Goal: Task Accomplishment & Management: Manage account settings

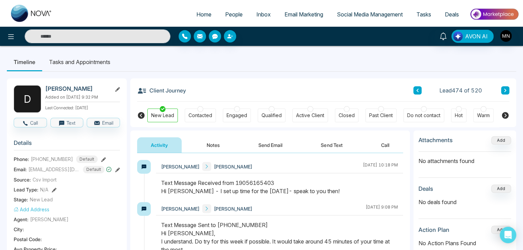
click at [428, 54] on ul "Timeline Tasks and Appointments" at bounding box center [262, 62] width 510 height 19
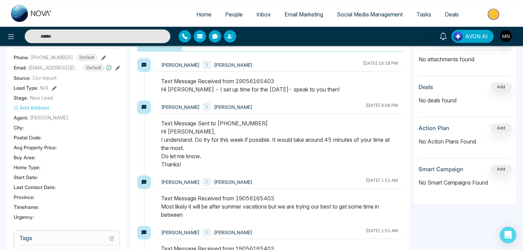
scroll to position [110, 0]
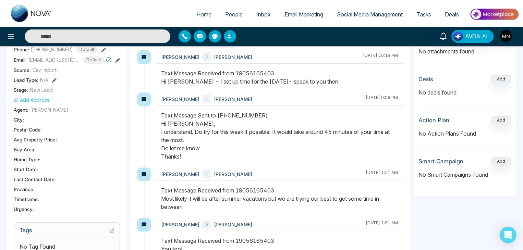
click at [455, 216] on aside "Attachments Add No attachments found Deals Add No deals found Action Plan Add N…" at bounding box center [465, 233] width 103 height 424
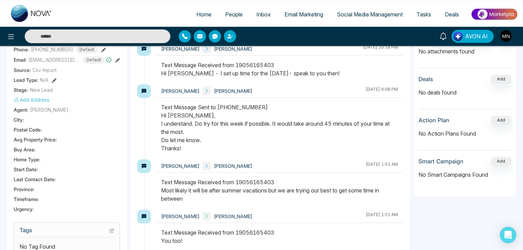
scroll to position [0, 0]
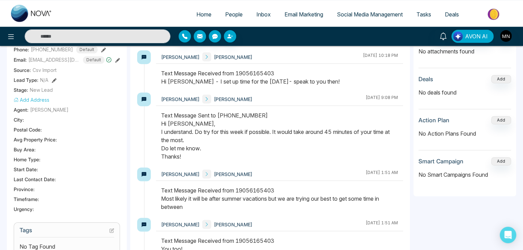
click at [415, 63] on div "Attachments Add No attachments found Deals Add No deals found Action Plan Add N…" at bounding box center [465, 109] width 103 height 176
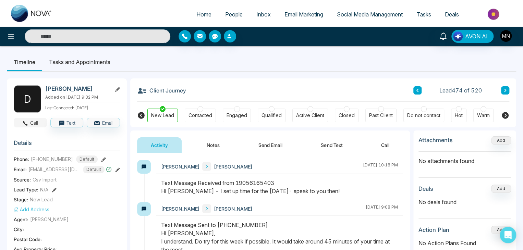
click at [34, 118] on button "Call" at bounding box center [30, 123] width 33 height 10
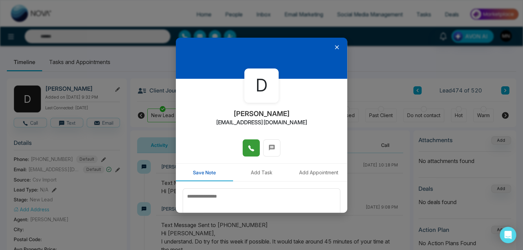
click at [248, 151] on icon at bounding box center [251, 148] width 7 height 7
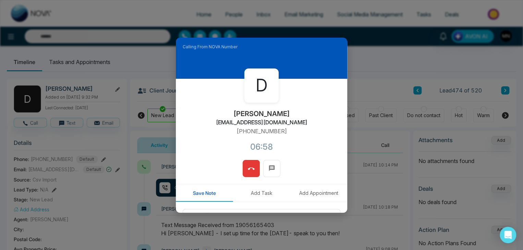
click at [248, 164] on span at bounding box center [251, 169] width 7 height 10
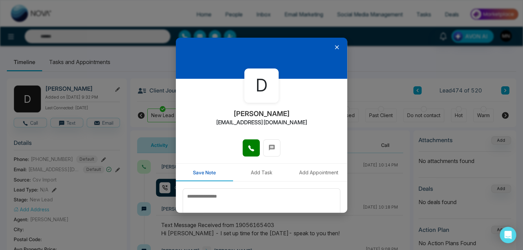
click at [334, 45] on icon at bounding box center [337, 47] width 7 height 7
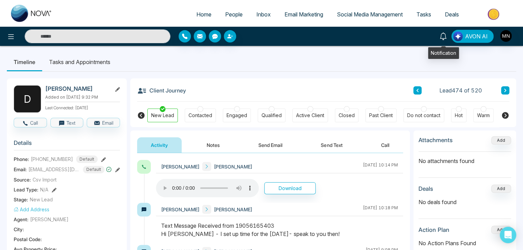
click at [447, 36] on icon at bounding box center [444, 37] width 8 height 8
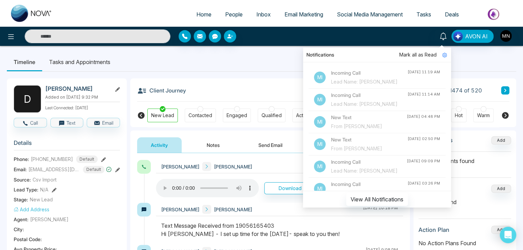
click at [382, 86] on div "Lead Name: [PERSON_NAME]" at bounding box center [369, 82] width 76 height 8
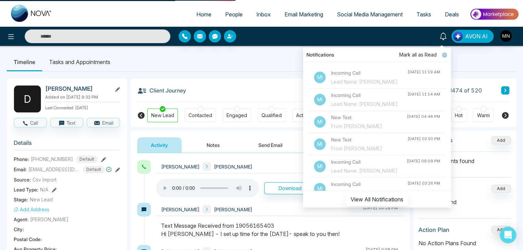
click at [367, 83] on div "Lead Name: [PERSON_NAME]" at bounding box center [369, 82] width 76 height 8
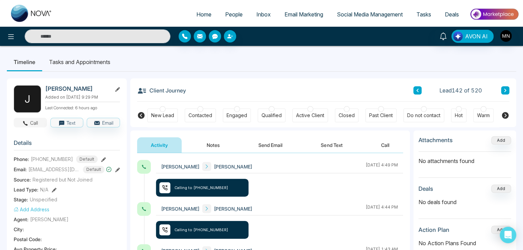
click at [36, 125] on button "Call" at bounding box center [30, 123] width 33 height 10
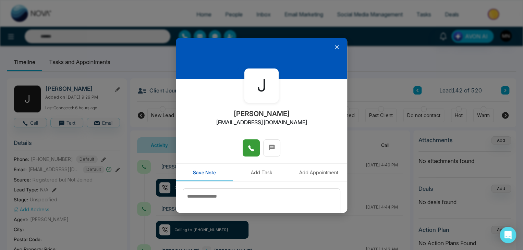
click at [245, 145] on button at bounding box center [251, 148] width 17 height 17
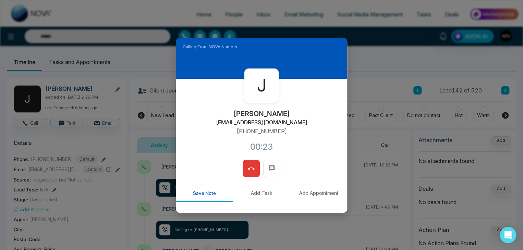
click at [248, 164] on span at bounding box center [251, 169] width 7 height 10
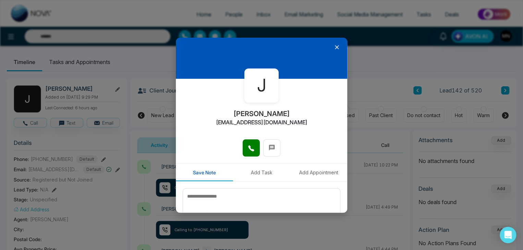
click at [335, 46] on icon at bounding box center [337, 47] width 4 height 4
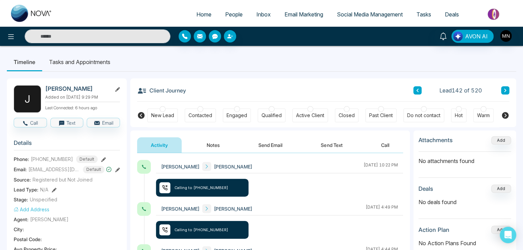
click at [225, 16] on span "People" at bounding box center [233, 14] width 17 height 7
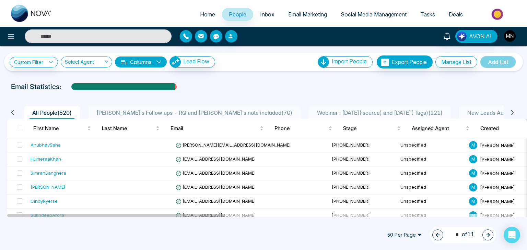
click at [201, 113] on span "Sam's Follow ups - RQ and Magi's note included ( 70 )" at bounding box center [194, 112] width 201 height 7
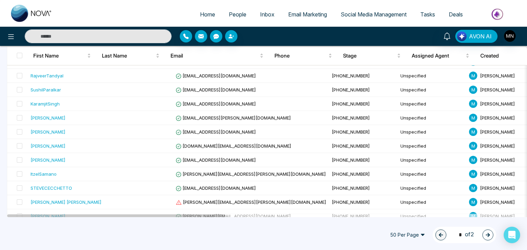
scroll to position [636, 0]
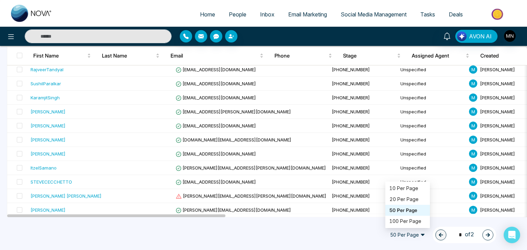
click at [407, 236] on span "50 Per Page" at bounding box center [407, 235] width 45 height 11
click at [407, 221] on div "100 Per Page" at bounding box center [407, 222] width 36 height 8
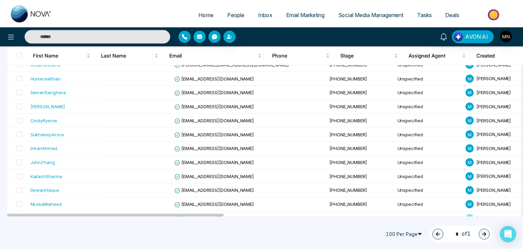
scroll to position [0, 0]
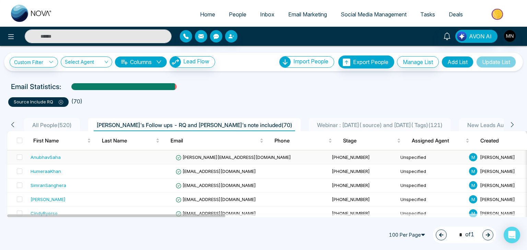
click at [59, 159] on div "AnubhavSaha" at bounding box center [46, 157] width 30 height 7
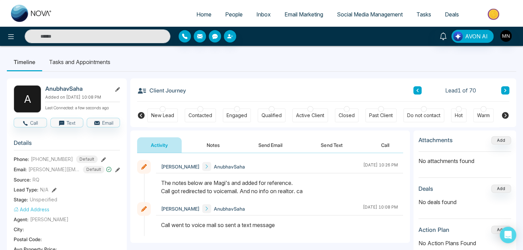
click at [503, 91] on button at bounding box center [505, 90] width 8 height 8
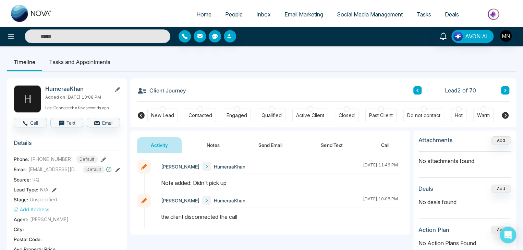
click at [435, 66] on ul "Timeline Tasks and Appointments" at bounding box center [262, 62] width 510 height 19
click at [230, 9] on link "People" at bounding box center [233, 14] width 31 height 13
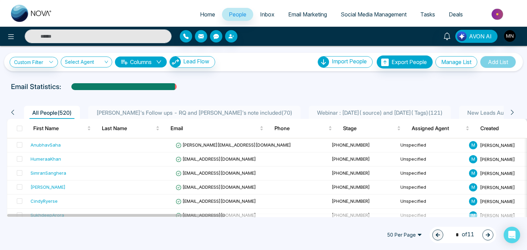
click at [136, 115] on span "Sam's Follow ups - RQ and Magi's note included ( 70 )" at bounding box center [194, 112] width 201 height 7
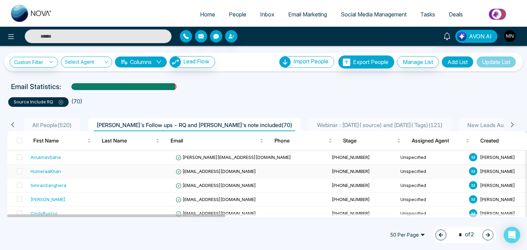
click at [66, 171] on div "HumeraaKhan" at bounding box center [66, 171] width 71 height 7
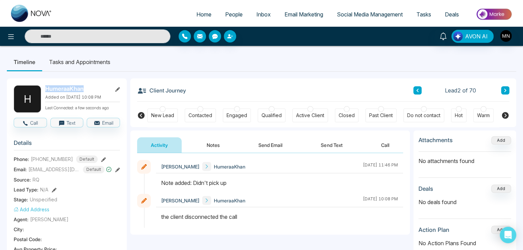
drag, startPoint x: 89, startPoint y: 91, endPoint x: 45, endPoint y: 88, distance: 44.0
click at [44, 88] on div "H HumeraaKhan Added on August 20 2025 | 10:08 PM Last Connected: a few seconds …" at bounding box center [67, 98] width 106 height 27
click at [101, 159] on icon at bounding box center [103, 159] width 5 height 5
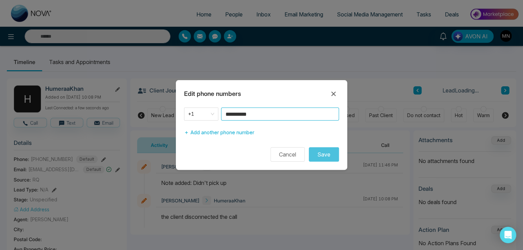
click at [276, 108] on input "**********" at bounding box center [280, 114] width 118 height 13
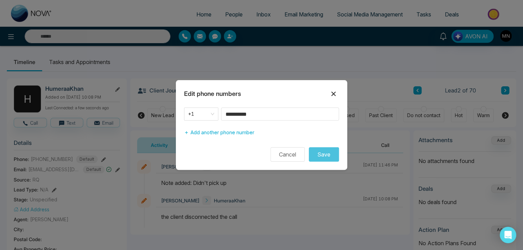
click at [335, 95] on icon at bounding box center [334, 94] width 8 height 8
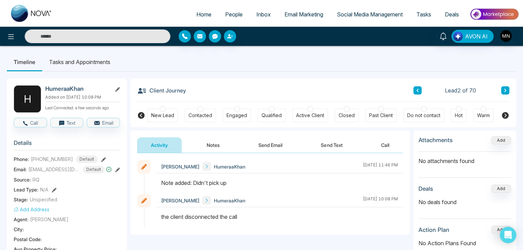
click at [419, 93] on button at bounding box center [418, 90] width 8 height 8
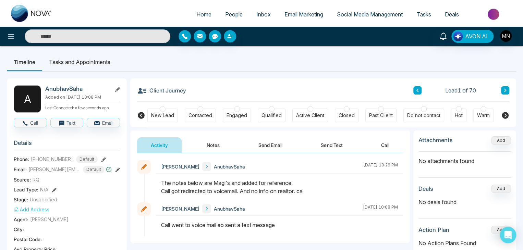
click at [508, 90] on button at bounding box center [505, 90] width 8 height 8
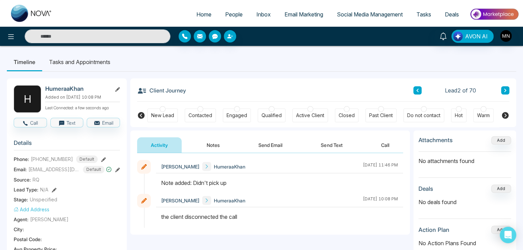
click at [506, 89] on icon at bounding box center [505, 90] width 3 height 4
click at [101, 159] on icon at bounding box center [103, 159] width 5 height 5
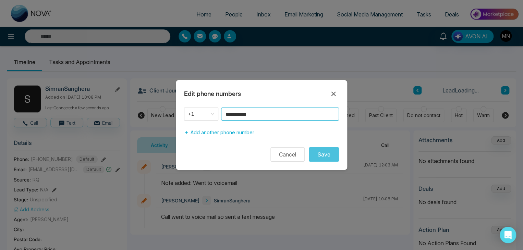
click at [302, 118] on input "**********" at bounding box center [280, 114] width 118 height 13
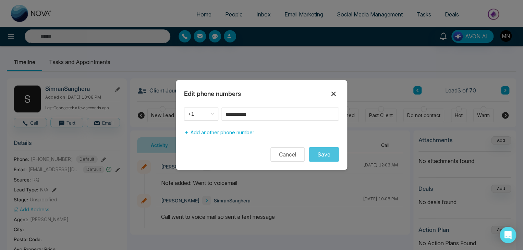
click at [332, 92] on icon at bounding box center [334, 94] width 4 height 4
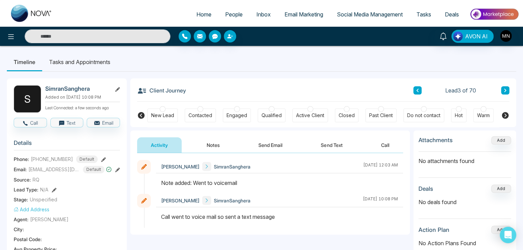
click at [504, 91] on button at bounding box center [505, 90] width 8 height 8
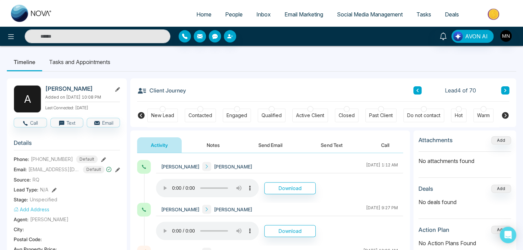
click at [505, 89] on icon at bounding box center [505, 90] width 2 height 3
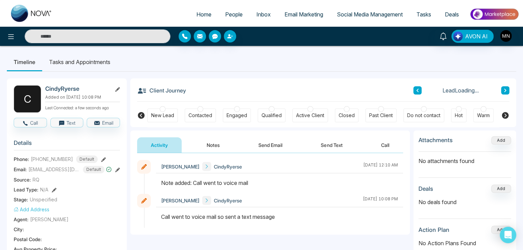
click at [101, 158] on icon at bounding box center [103, 159] width 5 height 5
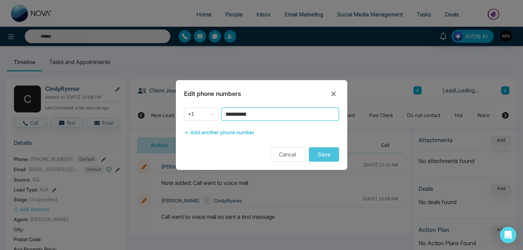
click at [304, 113] on input "**********" at bounding box center [280, 114] width 118 height 13
click at [335, 94] on icon at bounding box center [334, 94] width 8 height 8
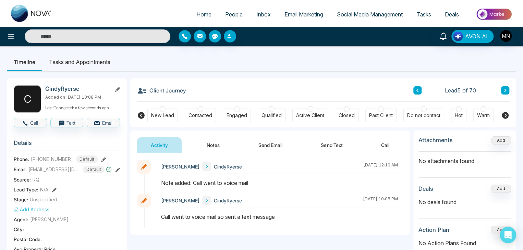
click at [502, 89] on button at bounding box center [505, 90] width 8 height 8
click at [101, 161] on icon at bounding box center [103, 159] width 5 height 5
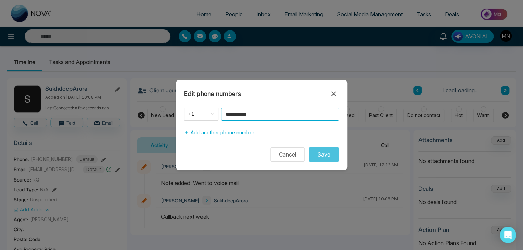
click at [258, 116] on input "**********" at bounding box center [280, 114] width 118 height 13
click at [332, 95] on icon at bounding box center [334, 94] width 8 height 8
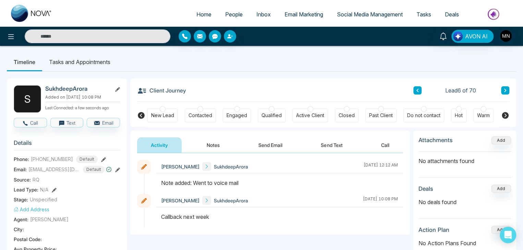
click at [509, 89] on div "Client Journey Lead 6 of 70 New Lead Contacted Engaged Qualified Active Client …" at bounding box center [323, 103] width 386 height 49
click at [506, 89] on icon at bounding box center [505, 90] width 3 height 4
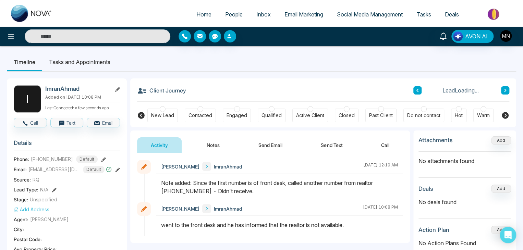
click at [101, 161] on button at bounding box center [103, 159] width 5 height 7
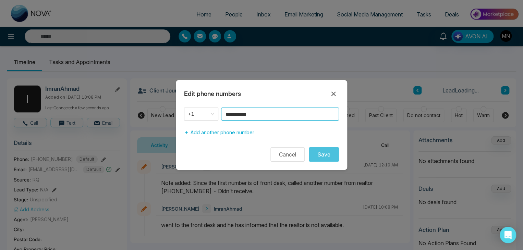
click at [267, 110] on input "**********" at bounding box center [280, 114] width 118 height 13
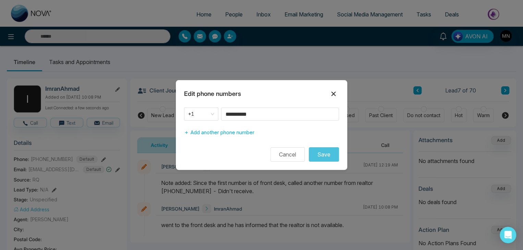
click at [332, 94] on icon at bounding box center [334, 94] width 8 height 8
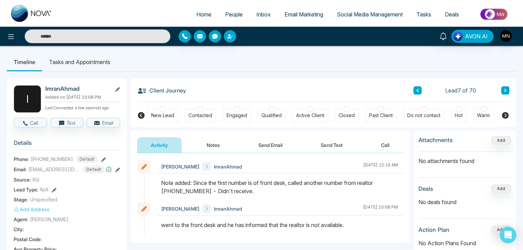
click at [314, 144] on button "Send Text" at bounding box center [331, 144] width 49 height 15
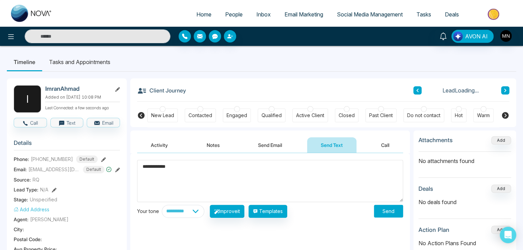
type textarea "**********"
click at [388, 215] on button "Send" at bounding box center [388, 211] width 29 height 13
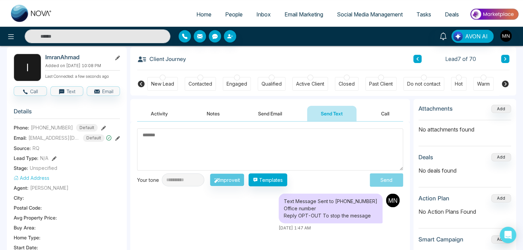
scroll to position [69, 0]
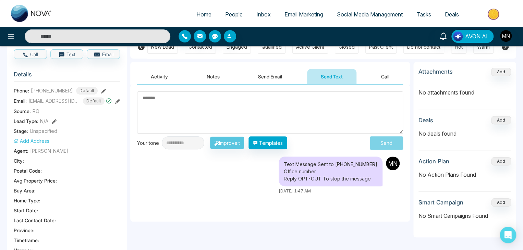
click at [205, 75] on button "Notes" at bounding box center [213, 76] width 40 height 15
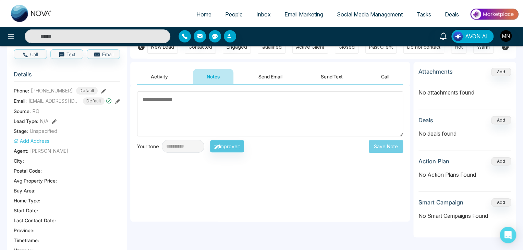
click at [255, 106] on textarea at bounding box center [270, 114] width 266 height 45
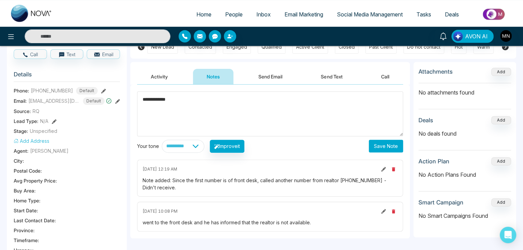
type textarea "**********"
click at [380, 142] on button "Save Note" at bounding box center [386, 146] width 34 height 13
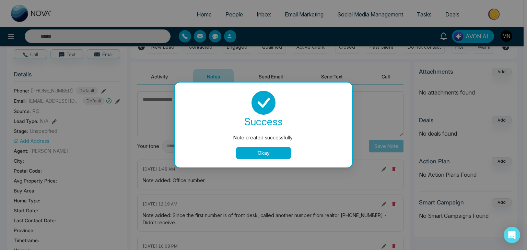
click at [273, 155] on button "Okay" at bounding box center [263, 153] width 55 height 12
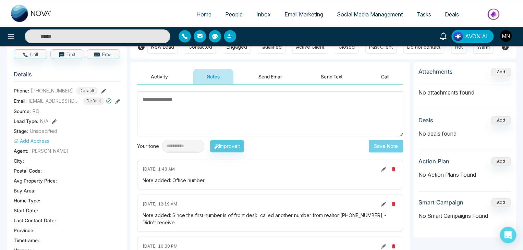
click at [321, 78] on button "Send Text" at bounding box center [331, 76] width 49 height 15
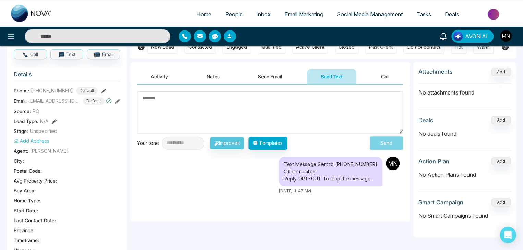
click at [214, 77] on button "Notes" at bounding box center [213, 76] width 40 height 15
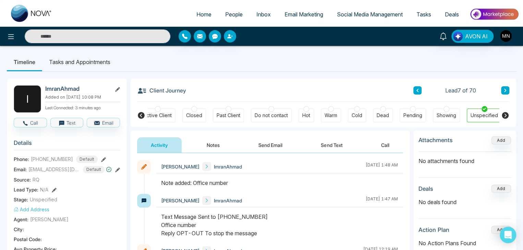
click at [505, 95] on div "Client Journey Lead 7 of 70" at bounding box center [323, 90] width 372 height 23
click at [505, 92] on icon at bounding box center [505, 90] width 2 height 3
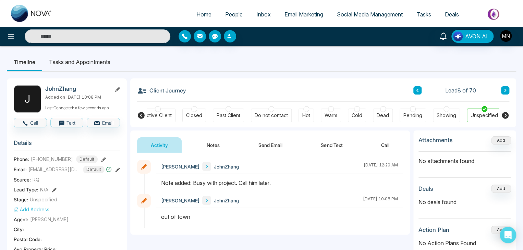
click at [505, 91] on icon at bounding box center [505, 90] width 3 height 4
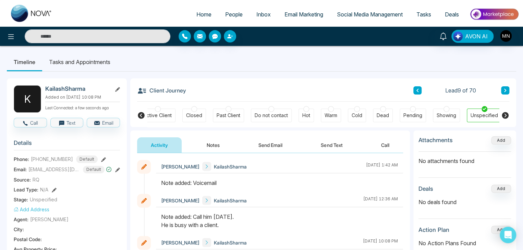
click at [117, 88] on icon at bounding box center [117, 89] width 5 height 5
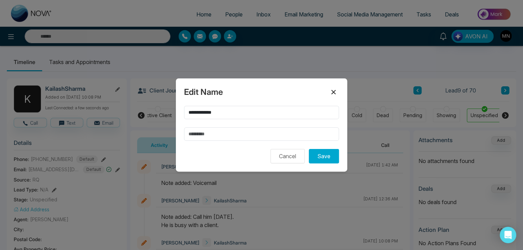
click at [333, 93] on icon at bounding box center [334, 92] width 4 height 4
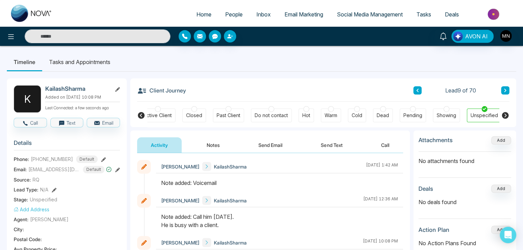
click at [101, 159] on icon at bounding box center [103, 159] width 5 height 5
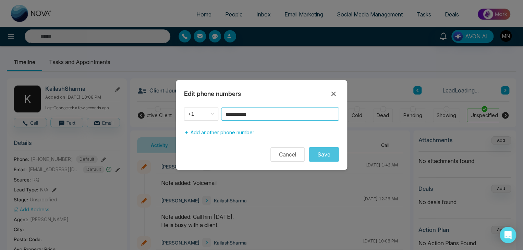
click at [272, 115] on input "**********" at bounding box center [280, 114] width 118 height 13
click at [332, 93] on icon at bounding box center [334, 94] width 4 height 4
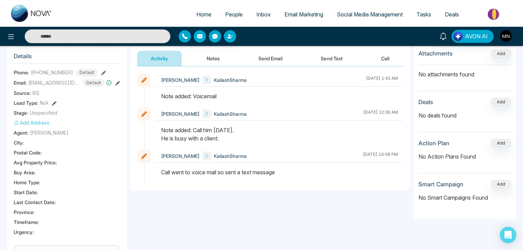
scroll to position [34, 0]
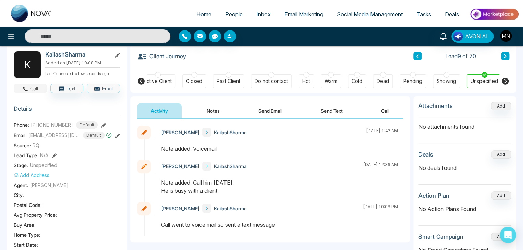
click at [32, 91] on button "Call" at bounding box center [30, 89] width 33 height 10
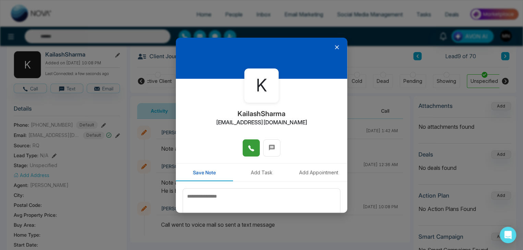
click at [248, 148] on icon at bounding box center [251, 148] width 7 height 7
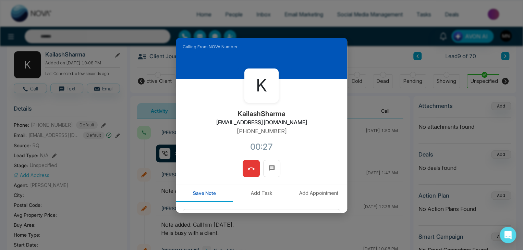
click at [248, 171] on icon at bounding box center [251, 169] width 7 height 7
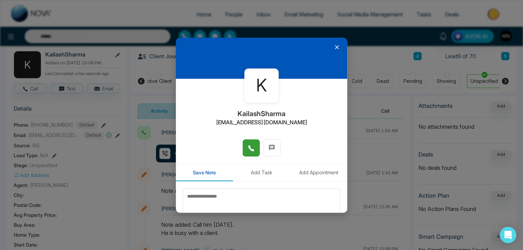
click at [349, 115] on div "K KailashSharma kailashsharmarealtor@gmail.com Save Note Add Task Add Appointme…" at bounding box center [261, 125] width 523 height 250
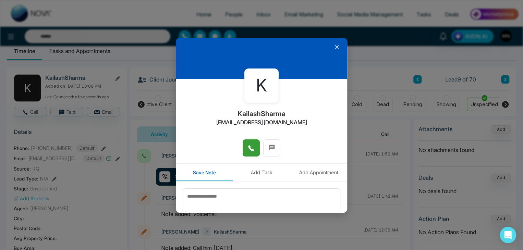
scroll to position [0, 0]
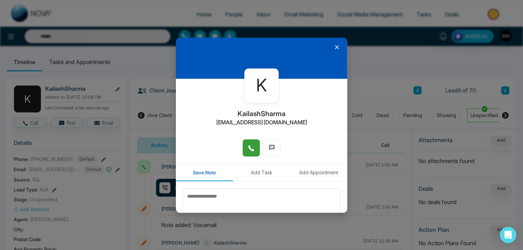
click at [335, 47] on icon at bounding box center [337, 47] width 7 height 7
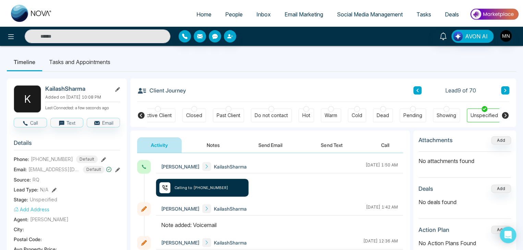
click at [505, 89] on icon at bounding box center [505, 90] width 3 height 4
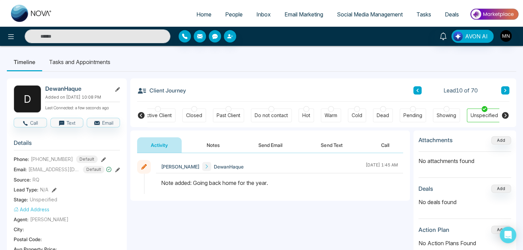
click at [504, 90] on icon at bounding box center [505, 90] width 3 height 4
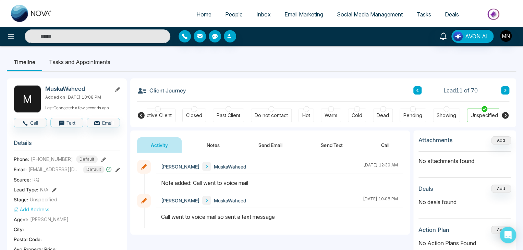
click at [101, 158] on icon at bounding box center [103, 159] width 5 height 5
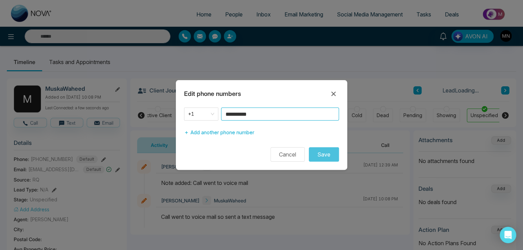
click at [277, 116] on input "**********" at bounding box center [280, 114] width 118 height 13
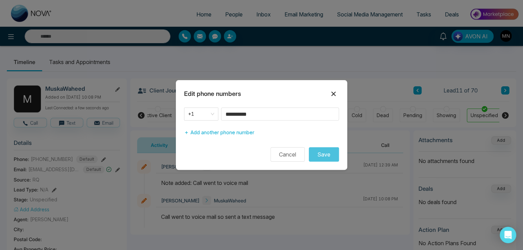
click at [336, 95] on icon at bounding box center [334, 94] width 8 height 8
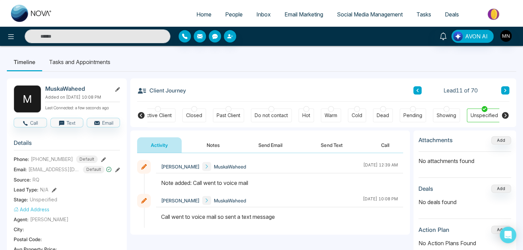
click at [507, 92] on button at bounding box center [505, 90] width 8 height 8
click at [101, 157] on icon at bounding box center [103, 159] width 5 height 5
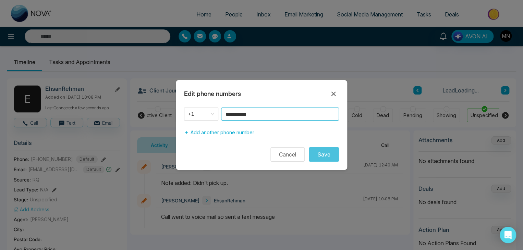
click at [269, 116] on input "**********" at bounding box center [280, 114] width 118 height 13
click at [333, 94] on icon at bounding box center [334, 94] width 4 height 4
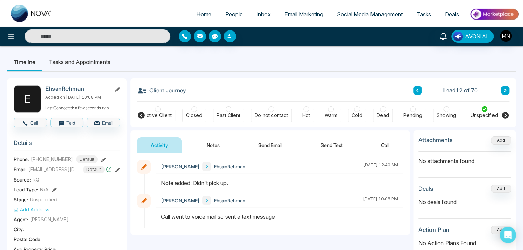
click at [502, 92] on button at bounding box center [505, 90] width 8 height 8
click at [101, 157] on icon at bounding box center [103, 159] width 5 height 5
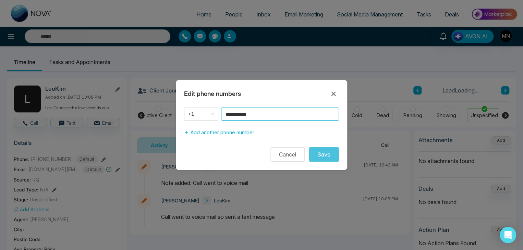
click at [270, 111] on input "**********" at bounding box center [280, 114] width 118 height 13
click at [333, 92] on icon at bounding box center [334, 94] width 8 height 8
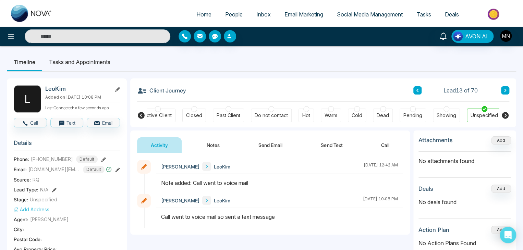
click at [508, 92] on button at bounding box center [505, 90] width 8 height 8
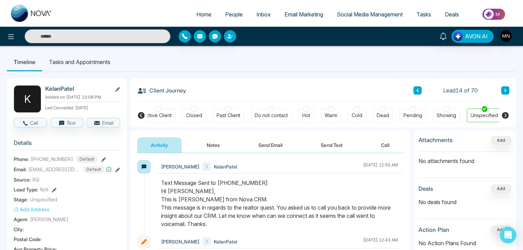
click at [101, 158] on icon at bounding box center [103, 159] width 5 height 5
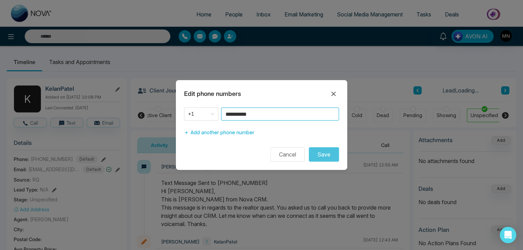
click at [275, 115] on input "**********" at bounding box center [280, 114] width 118 height 13
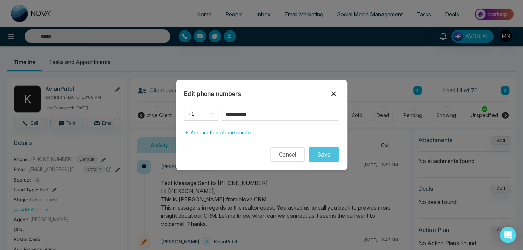
click at [332, 96] on icon at bounding box center [334, 94] width 8 height 8
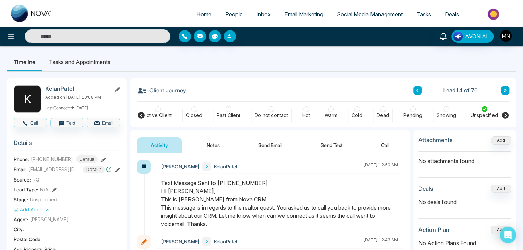
click at [506, 91] on icon at bounding box center [505, 90] width 2 height 3
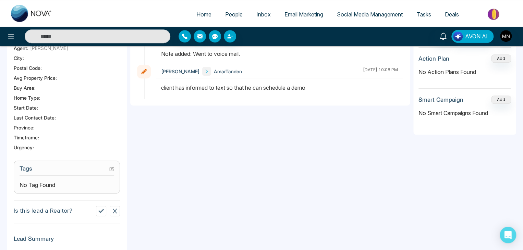
scroll to position [34, 0]
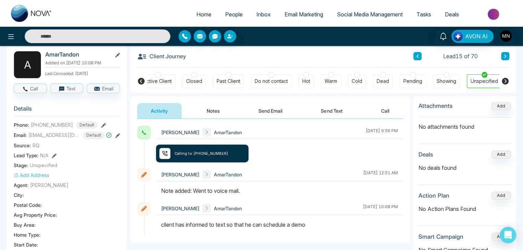
click at [101, 123] on icon at bounding box center [103, 125] width 5 height 5
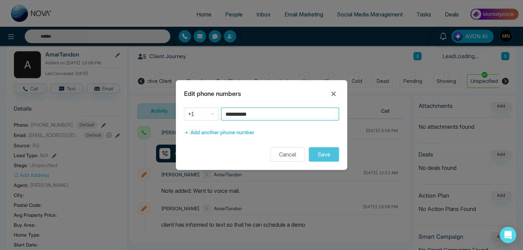
click at [281, 117] on input "**********" at bounding box center [280, 114] width 118 height 13
click at [332, 92] on icon at bounding box center [334, 94] width 8 height 8
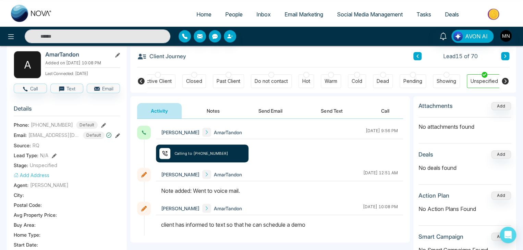
click at [507, 56] on button at bounding box center [505, 56] width 8 height 8
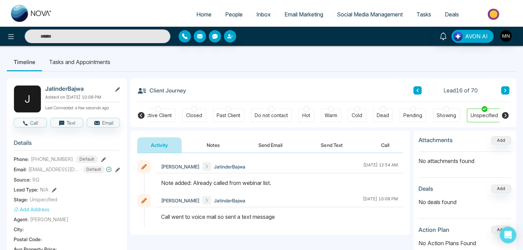
click at [507, 93] on button at bounding box center [505, 90] width 8 height 8
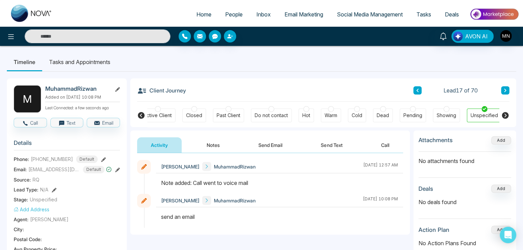
click at [101, 158] on icon at bounding box center [103, 159] width 5 height 5
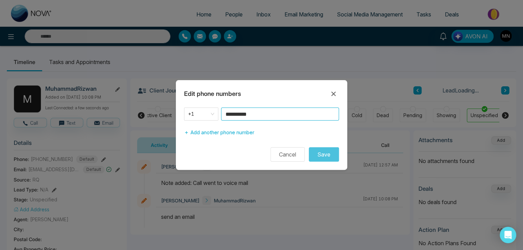
click at [265, 111] on input "**********" at bounding box center [280, 114] width 118 height 13
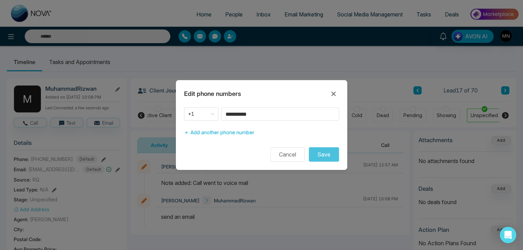
click at [356, 249] on div "**********" at bounding box center [261, 125] width 523 height 250
click at [332, 93] on icon at bounding box center [334, 94] width 4 height 4
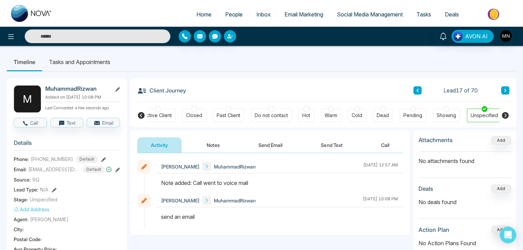
click at [504, 89] on icon at bounding box center [505, 90] width 3 height 4
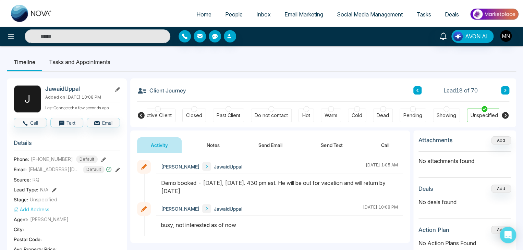
click at [501, 88] on button at bounding box center [505, 90] width 8 height 8
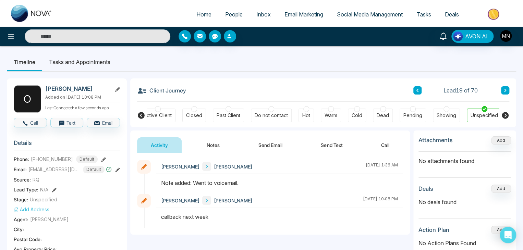
click at [115, 88] on icon at bounding box center [117, 89] width 5 height 5
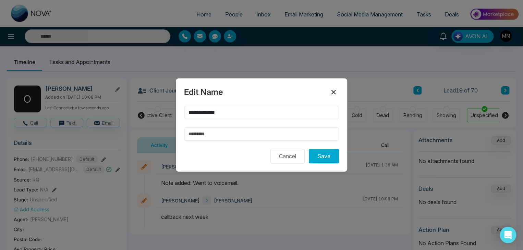
click at [335, 92] on icon at bounding box center [334, 92] width 4 height 4
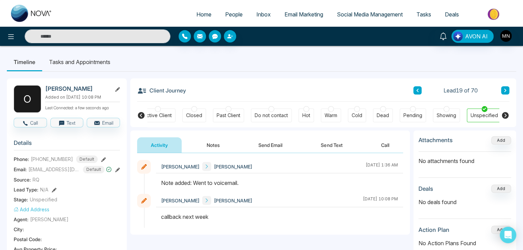
click at [101, 158] on icon at bounding box center [103, 159] width 5 height 5
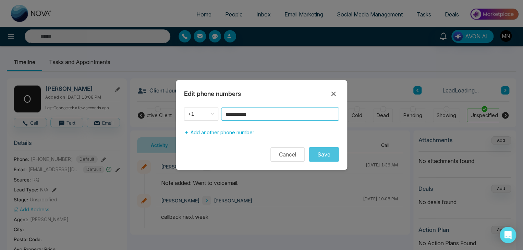
click at [262, 116] on input "**********" at bounding box center [280, 114] width 118 height 13
click at [336, 95] on icon at bounding box center [334, 94] width 8 height 8
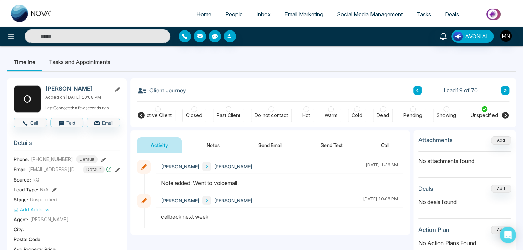
click at [503, 91] on button at bounding box center [505, 90] width 8 height 8
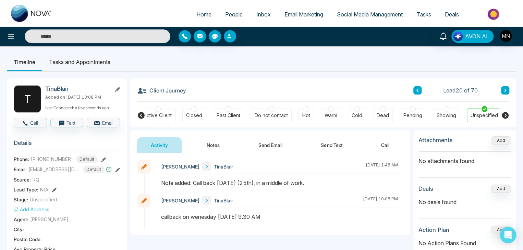
click at [101, 157] on icon at bounding box center [103, 159] width 5 height 5
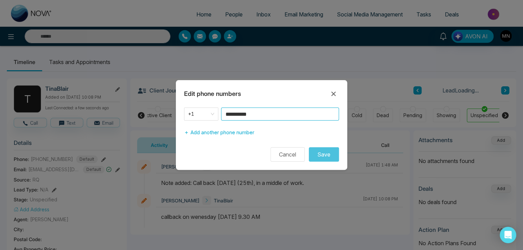
click at [265, 117] on input "**********" at bounding box center [280, 114] width 118 height 13
click at [331, 94] on icon at bounding box center [334, 94] width 8 height 8
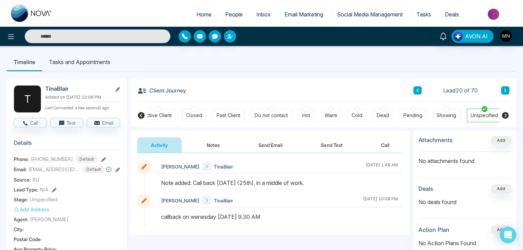
click at [504, 93] on button at bounding box center [505, 90] width 8 height 8
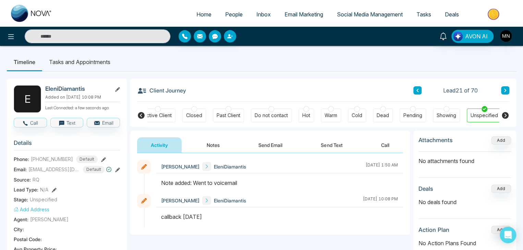
click at [101, 157] on icon at bounding box center [103, 159] width 5 height 5
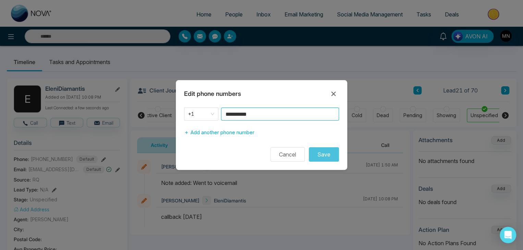
click at [270, 118] on input "**********" at bounding box center [280, 114] width 118 height 13
click at [333, 92] on icon at bounding box center [334, 94] width 8 height 8
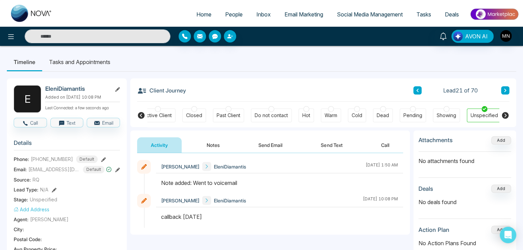
scroll to position [14, 0]
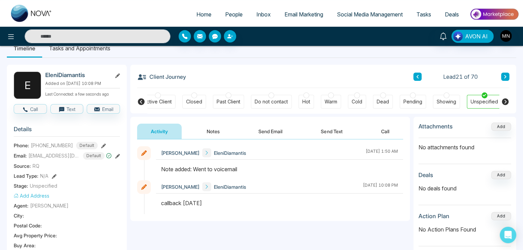
click at [115, 75] on icon at bounding box center [117, 75] width 5 height 5
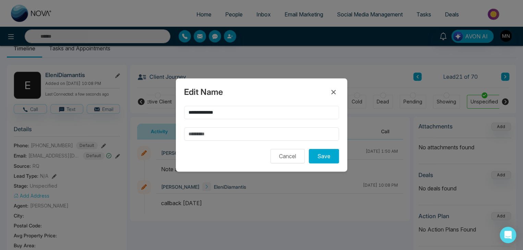
click at [238, 115] on input "**********" at bounding box center [261, 112] width 155 height 13
click at [332, 91] on icon at bounding box center [334, 92] width 4 height 4
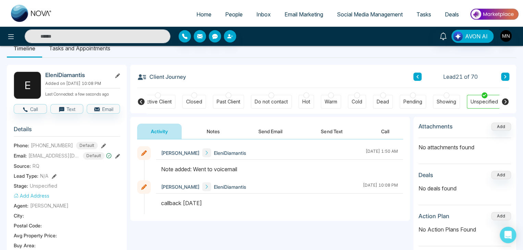
click at [117, 154] on icon at bounding box center [117, 156] width 5 height 5
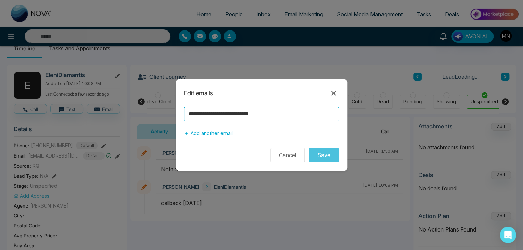
click at [281, 116] on input "**********" at bounding box center [261, 114] width 155 height 14
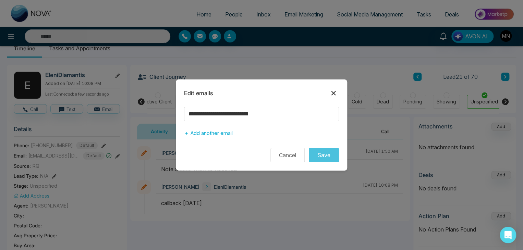
click at [332, 92] on icon at bounding box center [334, 93] width 4 height 4
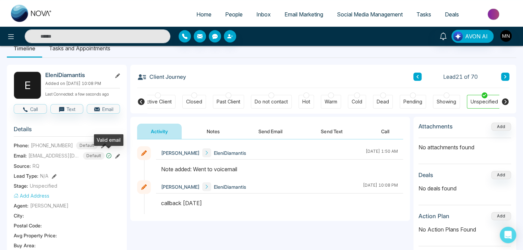
click at [96, 145] on div "Valid email" at bounding box center [108, 140] width 29 height 12
click at [101, 146] on icon at bounding box center [103, 146] width 5 height 5
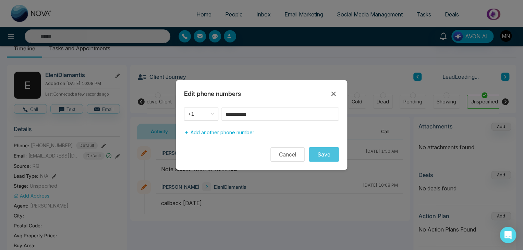
click at [289, 122] on div "**********" at bounding box center [261, 124] width 171 height 32
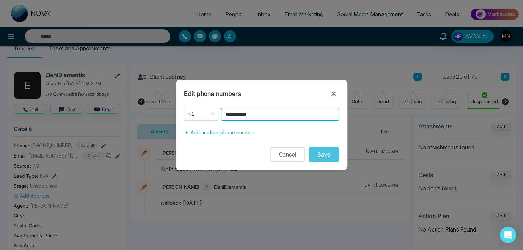
click at [291, 111] on input "**********" at bounding box center [280, 114] width 118 height 13
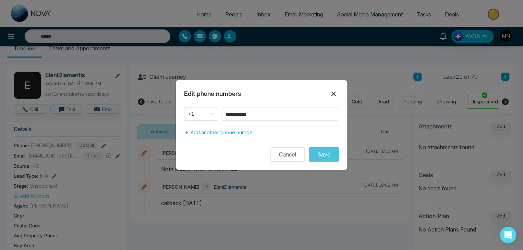
click at [332, 94] on icon at bounding box center [334, 94] width 8 height 8
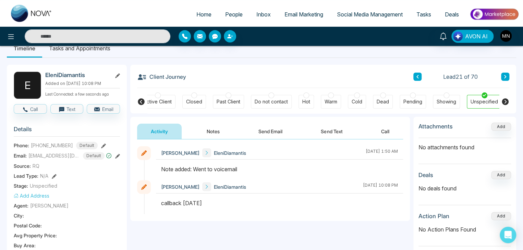
click at [215, 135] on button "Notes" at bounding box center [213, 131] width 40 height 15
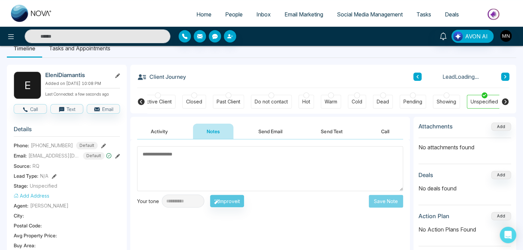
click at [206, 156] on textarea at bounding box center [270, 168] width 266 height 45
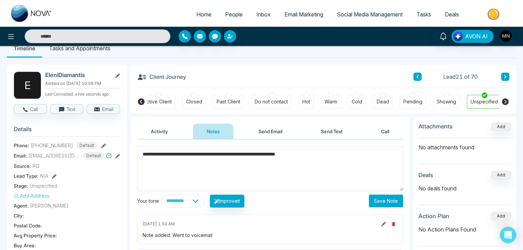
click at [253, 157] on textarea "**********" at bounding box center [270, 168] width 266 height 45
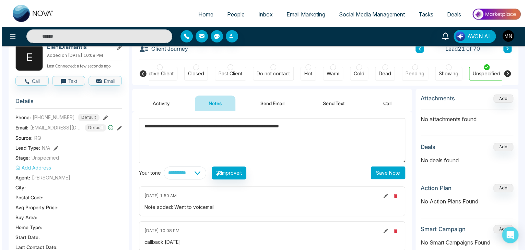
scroll to position [82, 0]
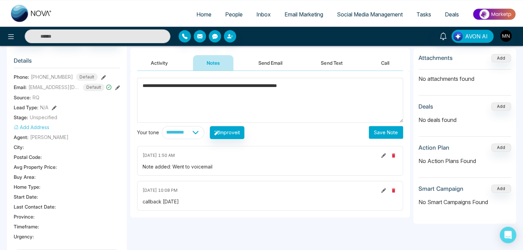
type textarea "**********"
click at [377, 132] on button "Save Note" at bounding box center [386, 132] width 34 height 13
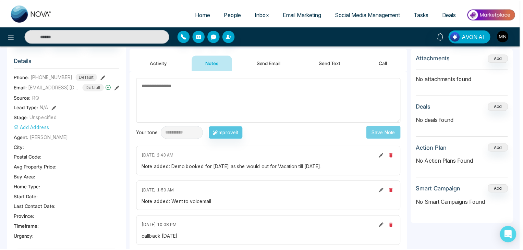
scroll to position [0, 152]
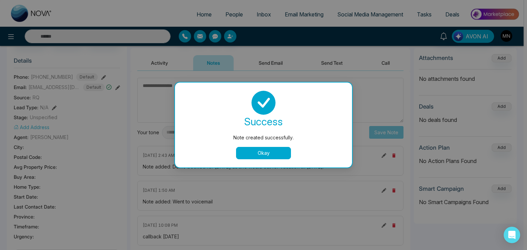
click at [247, 150] on button "Okay" at bounding box center [263, 153] width 55 height 12
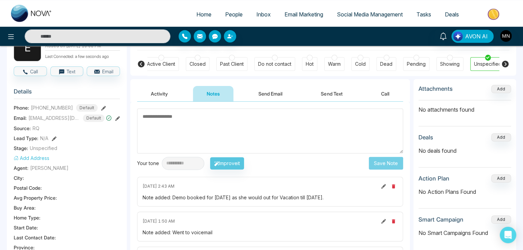
scroll to position [48, 0]
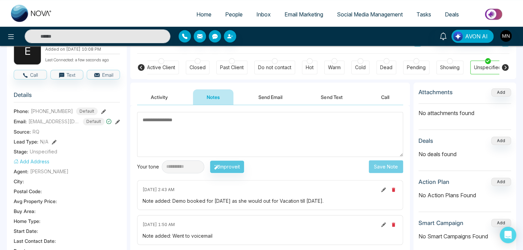
click at [151, 96] on button "Activity" at bounding box center [159, 96] width 45 height 15
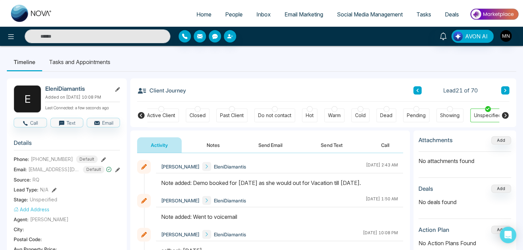
click at [118, 89] on icon at bounding box center [117, 89] width 5 height 5
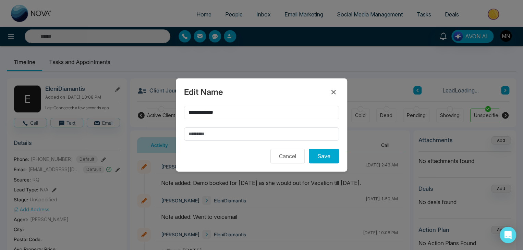
click at [232, 116] on input "**********" at bounding box center [261, 112] width 155 height 13
click at [333, 94] on icon at bounding box center [334, 92] width 8 height 8
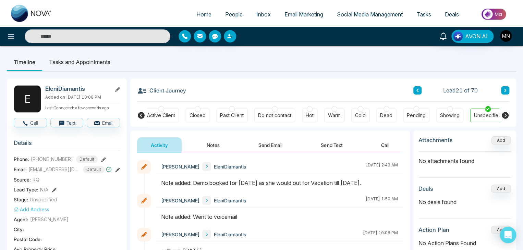
click at [117, 169] on icon at bounding box center [117, 170] width 5 height 5
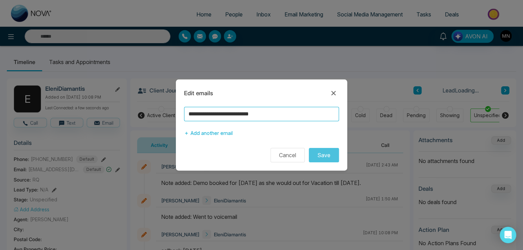
click at [276, 115] on input "**********" at bounding box center [261, 114] width 155 height 14
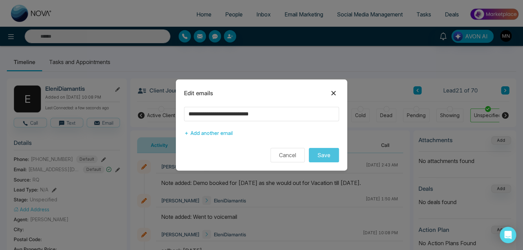
click at [333, 93] on icon at bounding box center [334, 93] width 8 height 8
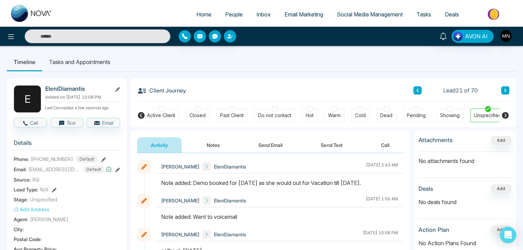
click at [101, 159] on icon at bounding box center [103, 159] width 5 height 5
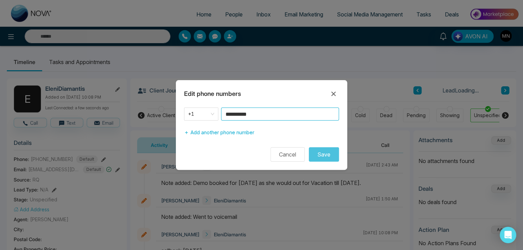
click at [283, 112] on input "**********" at bounding box center [280, 114] width 118 height 13
click at [331, 92] on icon at bounding box center [334, 94] width 8 height 8
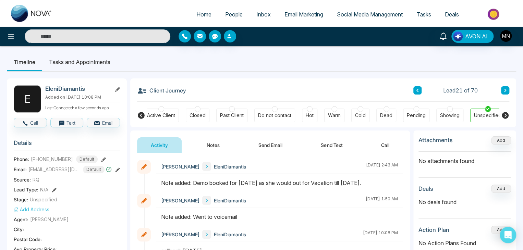
click at [106, 41] on input "text" at bounding box center [98, 36] width 146 height 14
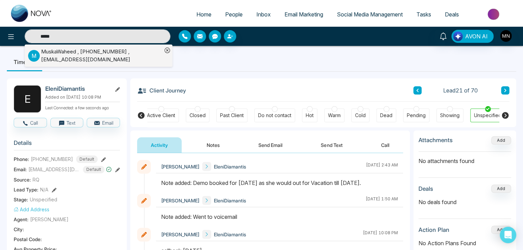
type input "*****"
click at [58, 57] on div "MuskaWaheed , +16473032028 , muska.qasim@gmail.com" at bounding box center [101, 55] width 121 height 15
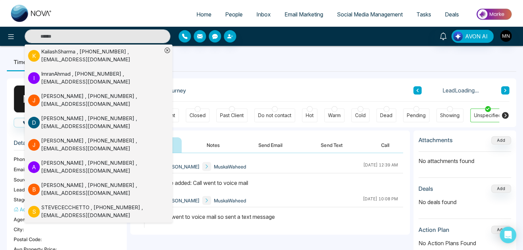
click at [321, 187] on div "Note added: Call went to voice mail" at bounding box center [279, 183] width 237 height 8
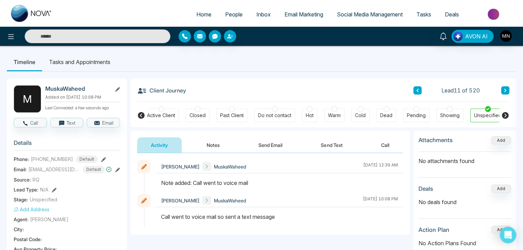
click at [101, 158] on icon at bounding box center [103, 159] width 5 height 5
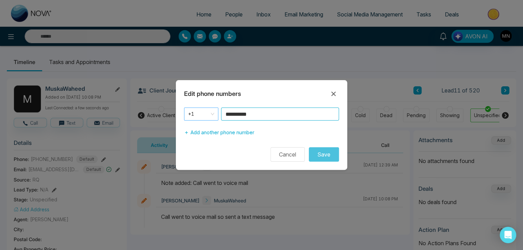
drag, startPoint x: 272, startPoint y: 112, endPoint x: 216, endPoint y: 115, distance: 56.0
click at [216, 115] on div "**********" at bounding box center [261, 114] width 155 height 13
click at [337, 93] on icon at bounding box center [334, 94] width 8 height 8
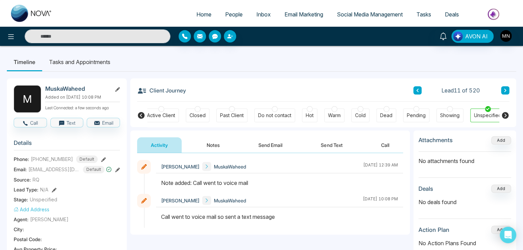
click at [211, 149] on button "Notes" at bounding box center [213, 144] width 40 height 15
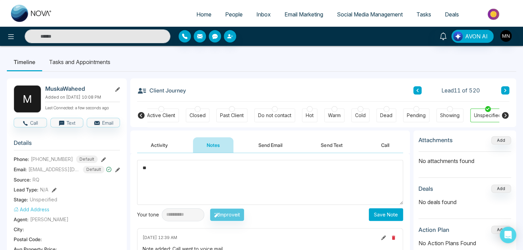
type textarea "*"
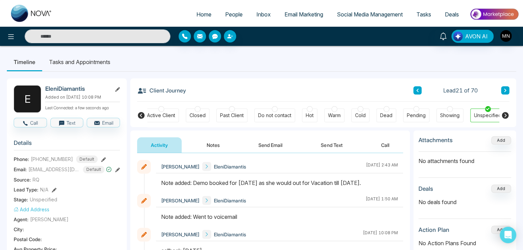
click at [502, 92] on button at bounding box center [505, 90] width 8 height 8
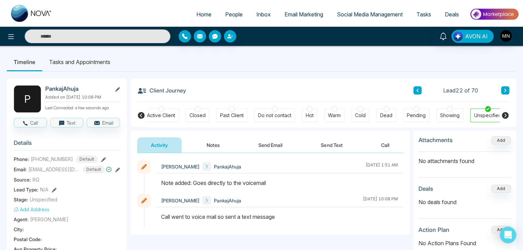
click at [101, 158] on icon at bounding box center [103, 159] width 5 height 5
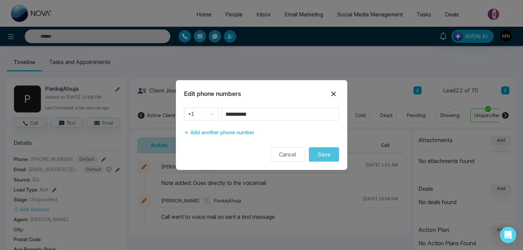
click at [331, 94] on icon at bounding box center [334, 94] width 8 height 8
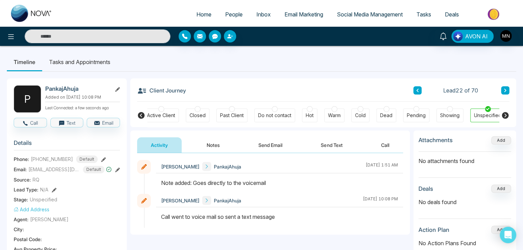
click at [116, 86] on button at bounding box center [117, 88] width 5 height 7
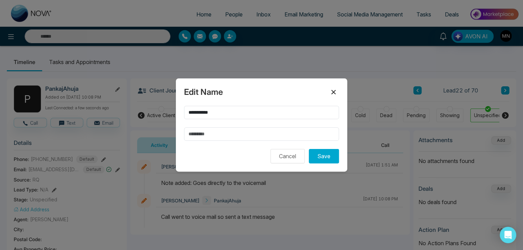
click at [333, 93] on icon at bounding box center [334, 92] width 4 height 4
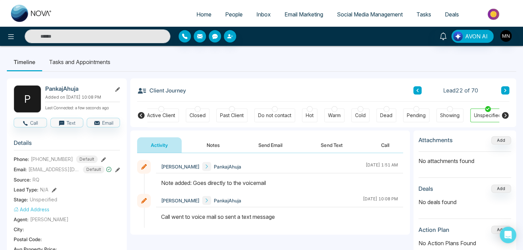
click at [101, 157] on icon at bounding box center [103, 159] width 5 height 5
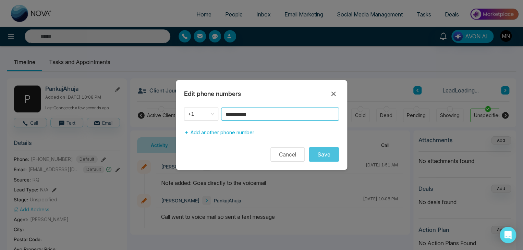
click at [261, 116] on input "**********" at bounding box center [280, 114] width 118 height 13
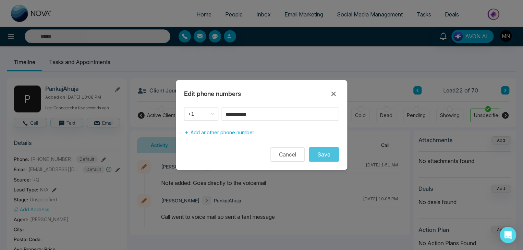
click at [282, 89] on div "Edit phone numbers" at bounding box center [261, 93] width 171 height 11
click at [335, 89] on button at bounding box center [333, 93] width 11 height 11
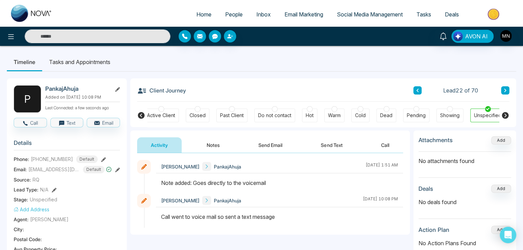
click at [505, 91] on icon at bounding box center [505, 90] width 3 height 4
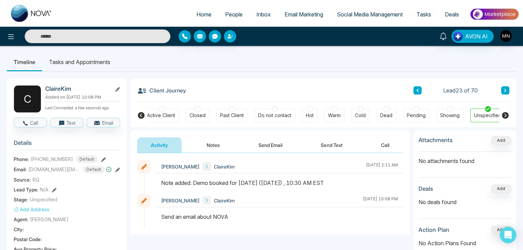
click at [506, 88] on button at bounding box center [505, 90] width 8 height 8
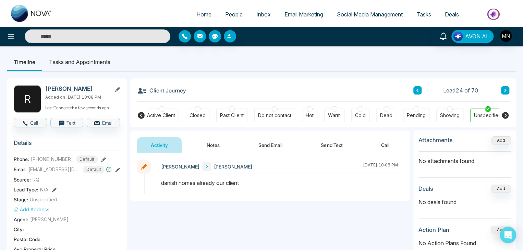
click at [502, 90] on button at bounding box center [505, 90] width 8 height 8
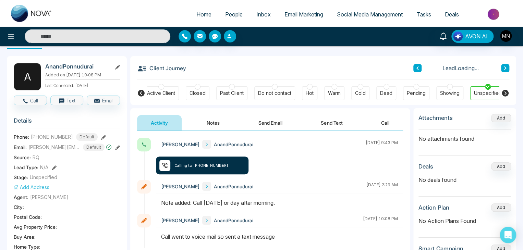
scroll to position [34, 0]
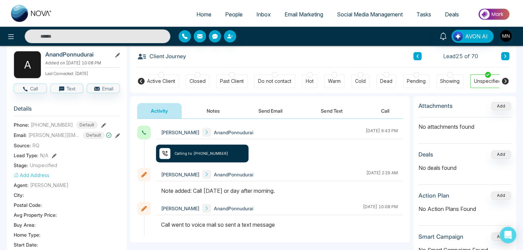
click at [101, 122] on button at bounding box center [103, 124] width 5 height 7
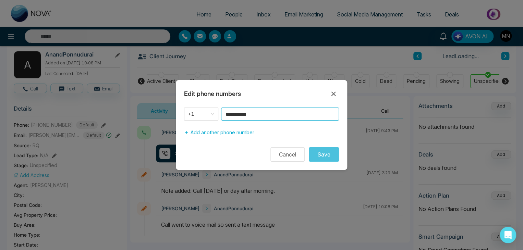
click at [289, 115] on input "**********" at bounding box center [280, 114] width 118 height 13
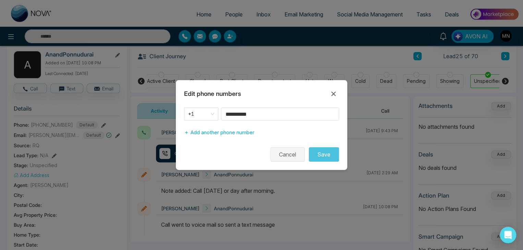
click at [287, 152] on button "Cancel" at bounding box center [288, 154] width 34 height 14
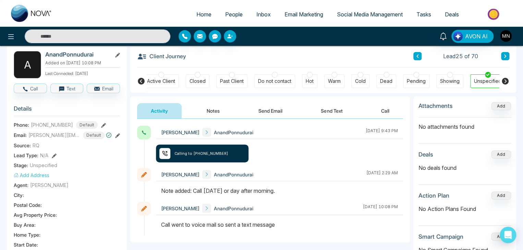
click at [502, 59] on button at bounding box center [505, 56] width 8 height 8
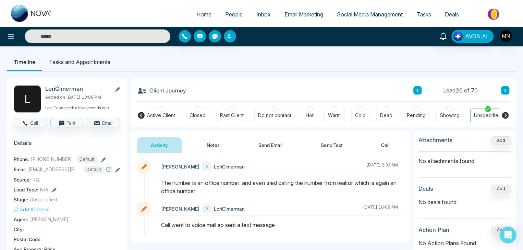
click at [504, 91] on icon at bounding box center [505, 90] width 3 height 4
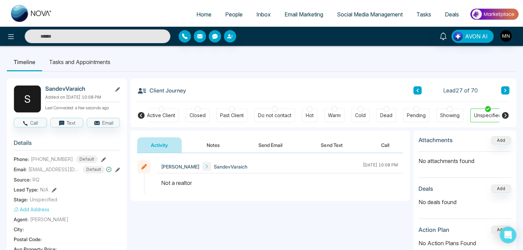
click at [505, 91] on icon at bounding box center [505, 90] width 2 height 3
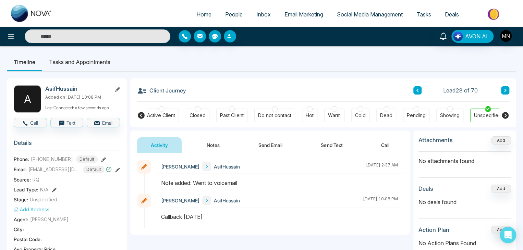
click at [101, 157] on icon at bounding box center [103, 159] width 5 height 5
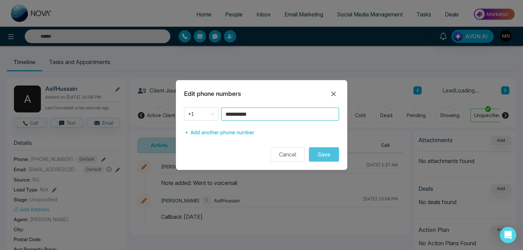
click at [258, 120] on input "**********" at bounding box center [280, 114] width 118 height 13
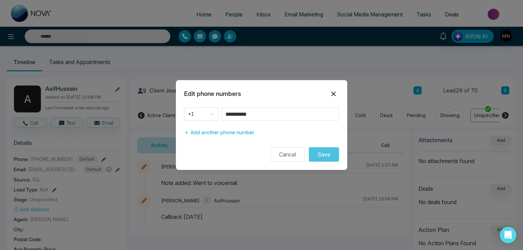
click at [335, 93] on icon at bounding box center [334, 94] width 8 height 8
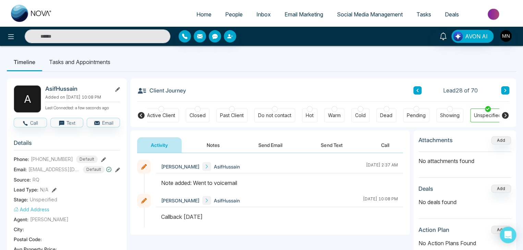
click at [101, 157] on icon at bounding box center [103, 159] width 5 height 5
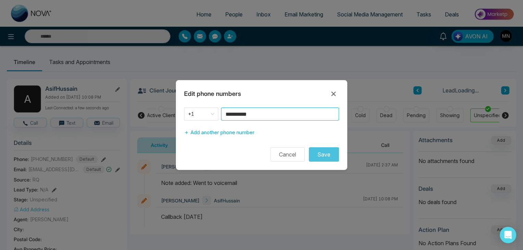
click at [287, 114] on input "**********" at bounding box center [280, 114] width 118 height 13
click at [506, 89] on div "**********" at bounding box center [261, 125] width 523 height 250
click at [288, 158] on button "Cancel" at bounding box center [288, 154] width 34 height 14
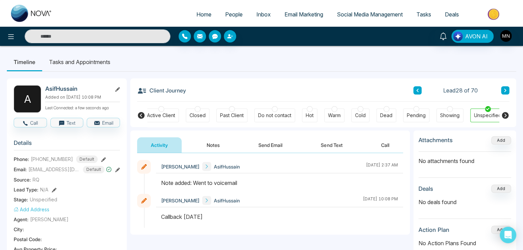
click at [503, 88] on button at bounding box center [505, 90] width 8 height 8
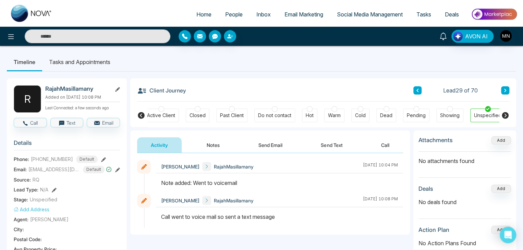
click at [445, 34] on icon at bounding box center [444, 37] width 8 height 8
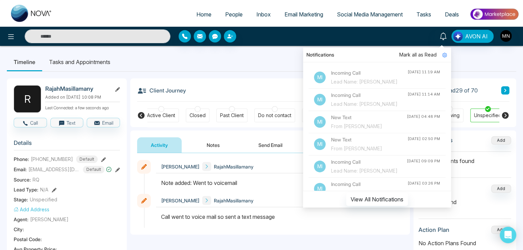
click at [137, 180] on div "Mike Nova RajahMasillamany August 21 2025 | 10:04 PM" at bounding box center [270, 177] width 266 height 34
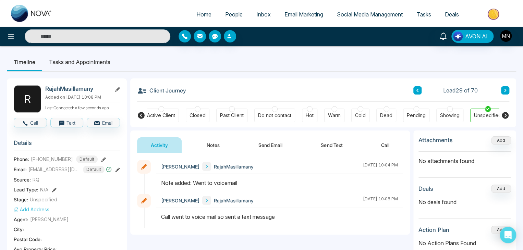
click at [101, 156] on button at bounding box center [103, 159] width 5 height 7
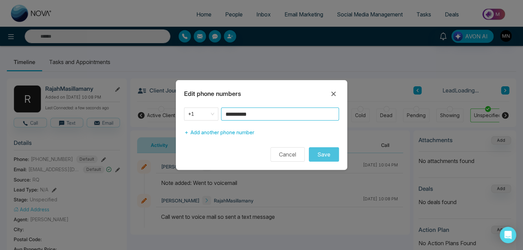
click at [265, 116] on input "**********" at bounding box center [280, 114] width 118 height 13
click at [295, 159] on button "Cancel" at bounding box center [288, 154] width 34 height 14
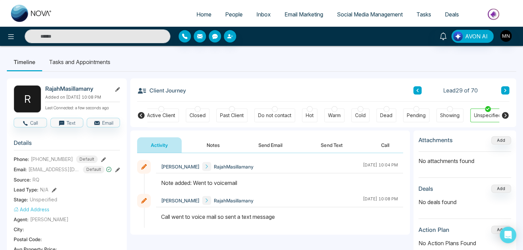
click at [505, 88] on icon at bounding box center [505, 90] width 3 height 4
click at [101, 159] on icon at bounding box center [103, 159] width 5 height 5
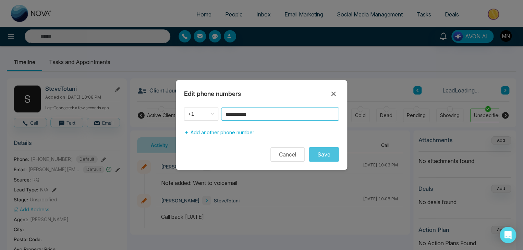
click at [267, 114] on input "**********" at bounding box center [280, 114] width 118 height 13
click at [291, 155] on button "Cancel" at bounding box center [288, 154] width 34 height 14
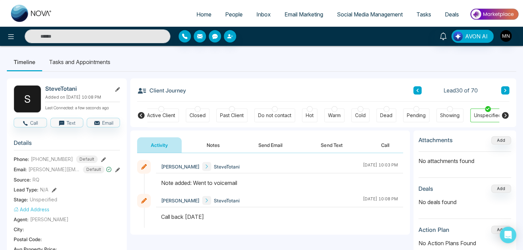
click at [502, 91] on button at bounding box center [505, 90] width 8 height 8
click at [101, 158] on icon at bounding box center [103, 159] width 5 height 5
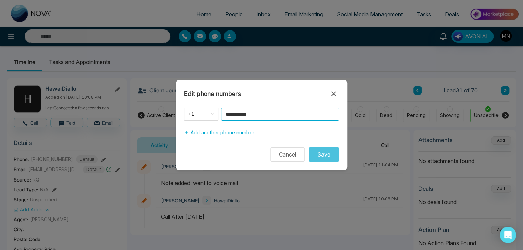
click at [257, 114] on input "**********" at bounding box center [280, 114] width 118 height 13
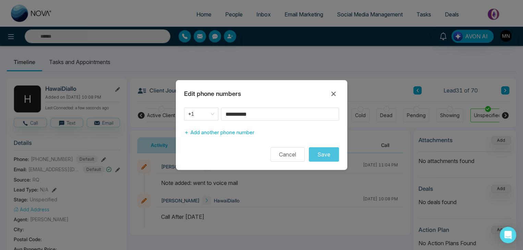
click at [240, 238] on div "**********" at bounding box center [261, 125] width 523 height 250
click at [332, 95] on icon at bounding box center [334, 94] width 8 height 8
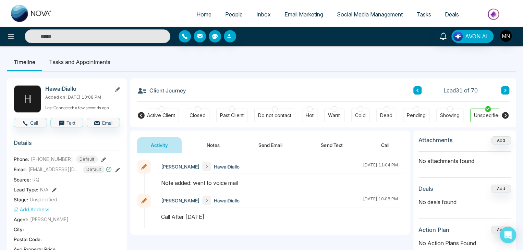
click at [507, 92] on button at bounding box center [505, 90] width 8 height 8
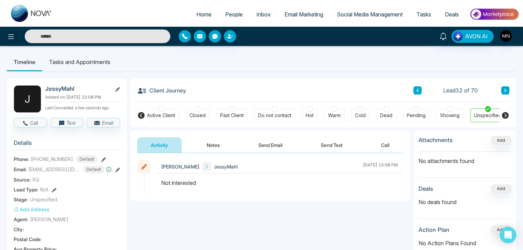
click at [505, 91] on icon at bounding box center [505, 90] width 2 height 3
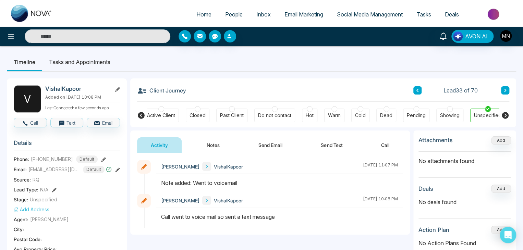
click at [101, 157] on icon at bounding box center [103, 159] width 5 height 5
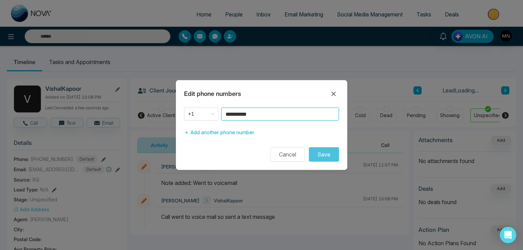
click at [270, 118] on input "**********" at bounding box center [280, 114] width 118 height 13
click at [289, 157] on button "Cancel" at bounding box center [288, 154] width 34 height 14
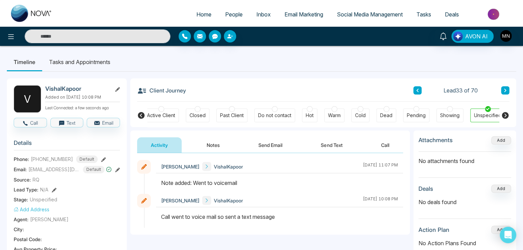
click at [506, 90] on icon at bounding box center [505, 90] width 3 height 4
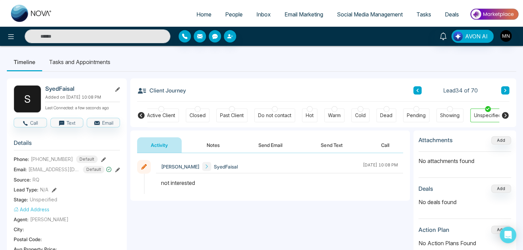
click at [503, 93] on button at bounding box center [505, 90] width 8 height 8
click at [507, 91] on button at bounding box center [505, 90] width 8 height 8
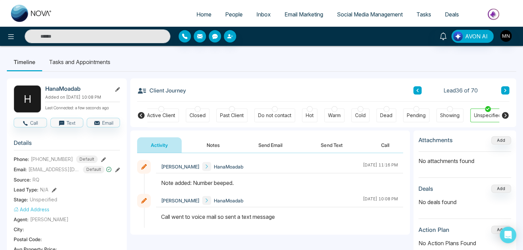
click at [101, 159] on icon at bounding box center [103, 159] width 5 height 5
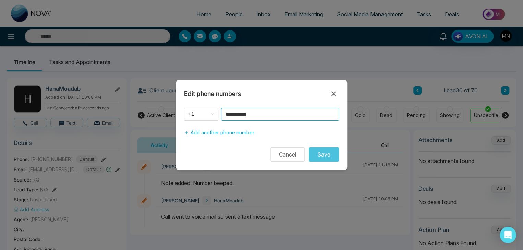
drag, startPoint x: 269, startPoint y: 109, endPoint x: 178, endPoint y: 127, distance: 92.7
click at [178, 127] on div "**********" at bounding box center [261, 124] width 171 height 32
click at [295, 157] on button "Cancel" at bounding box center [288, 154] width 34 height 14
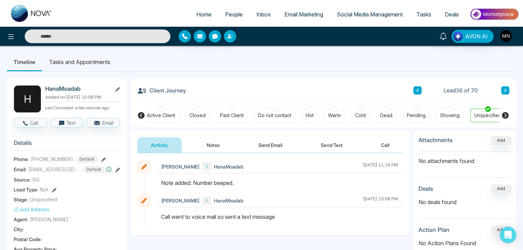
click at [122, 34] on input "text" at bounding box center [98, 36] width 146 height 14
click at [92, 39] on input "text" at bounding box center [98, 36] width 146 height 14
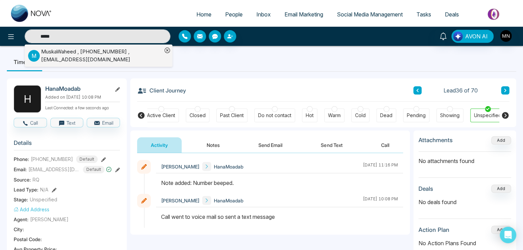
type input "*****"
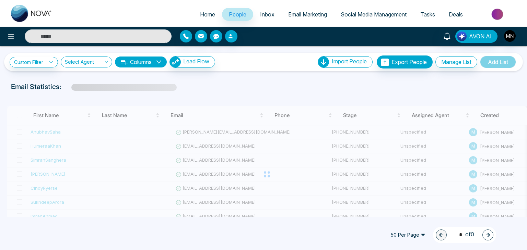
click at [263, 13] on span "Inbox" at bounding box center [267, 14] width 14 height 7
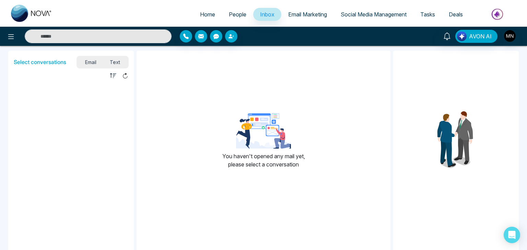
click at [115, 61] on span "Text" at bounding box center [115, 62] width 24 height 9
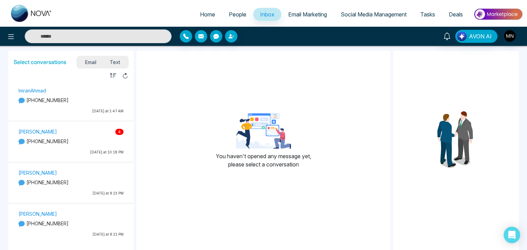
click at [106, 145] on div "Deepika Gupta 4 +19056165403 Last Friday at 10:18 PM" at bounding box center [71, 143] width 112 height 31
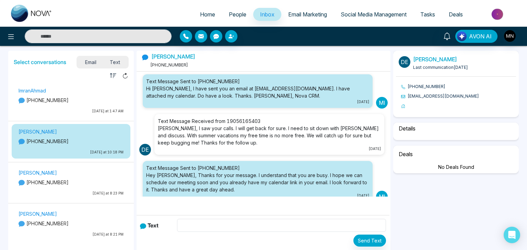
scroll to position [174, 0]
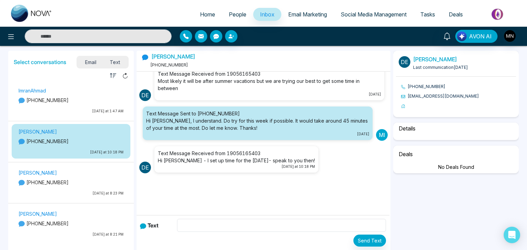
select select "****"
select select "**********"
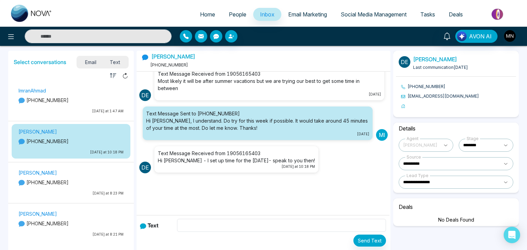
click at [93, 105] on div "ImranAhmad +19052770771 Today at 1:47 AM" at bounding box center [71, 101] width 112 height 31
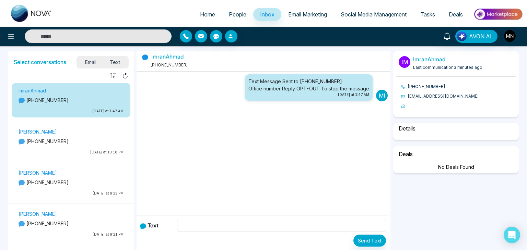
scroll to position [0, 0]
select select "*"
select select "**"
